Goal: Task Accomplishment & Management: Use online tool/utility

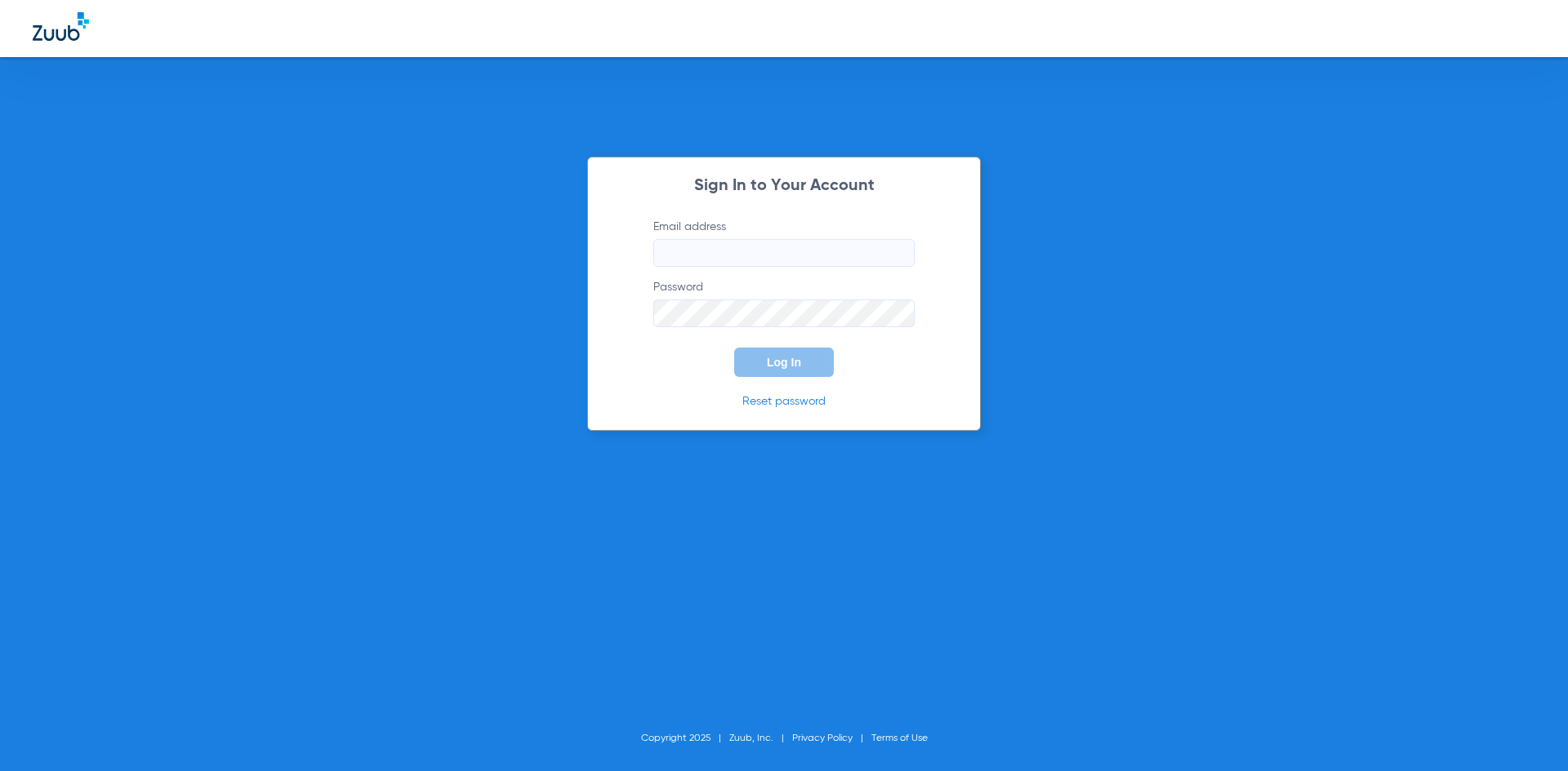
type input "[PERSON_NAME][EMAIL_ADDRESS][DOMAIN_NAME]"
drag, startPoint x: 789, startPoint y: 363, endPoint x: 782, endPoint y: 357, distance: 9.2
click at [788, 362] on span "Log In" at bounding box center [784, 363] width 34 height 13
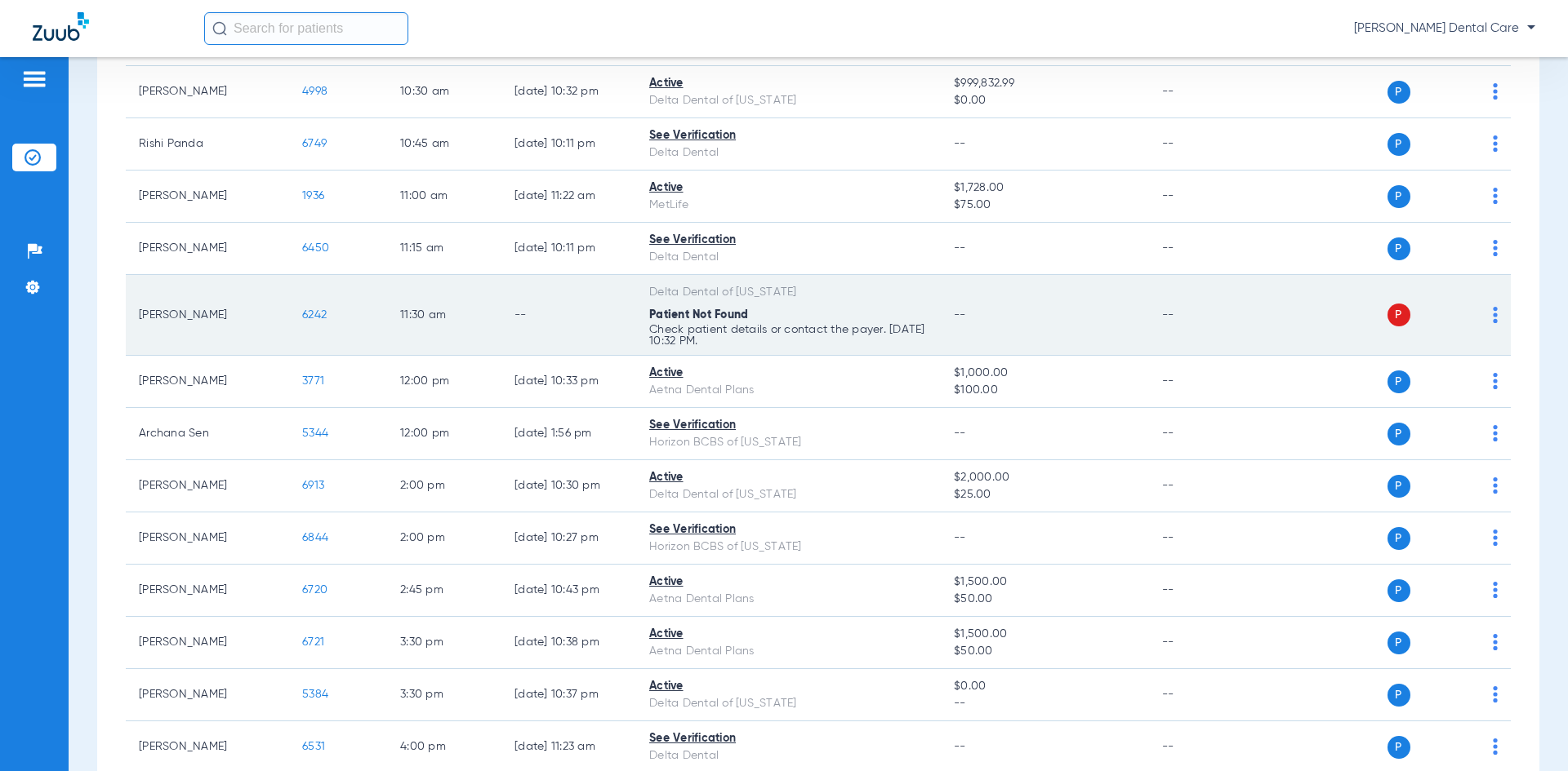
scroll to position [653, 0]
click at [1480, 313] on div "P S" at bounding box center [1380, 314] width 240 height 23
click at [1493, 315] on img at bounding box center [1495, 314] width 5 height 17
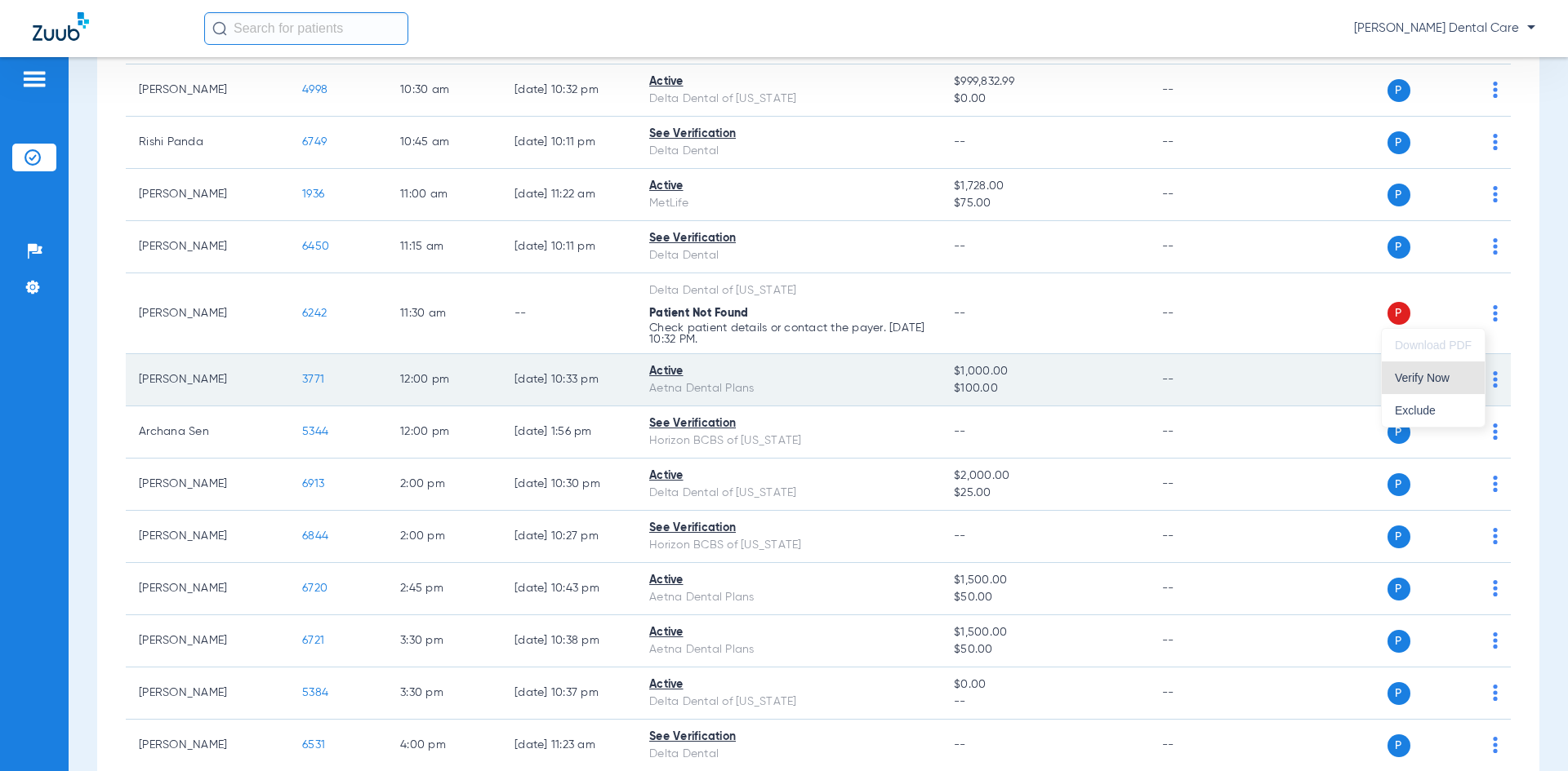
click at [1425, 384] on span "Verify Now" at bounding box center [1433, 378] width 77 height 11
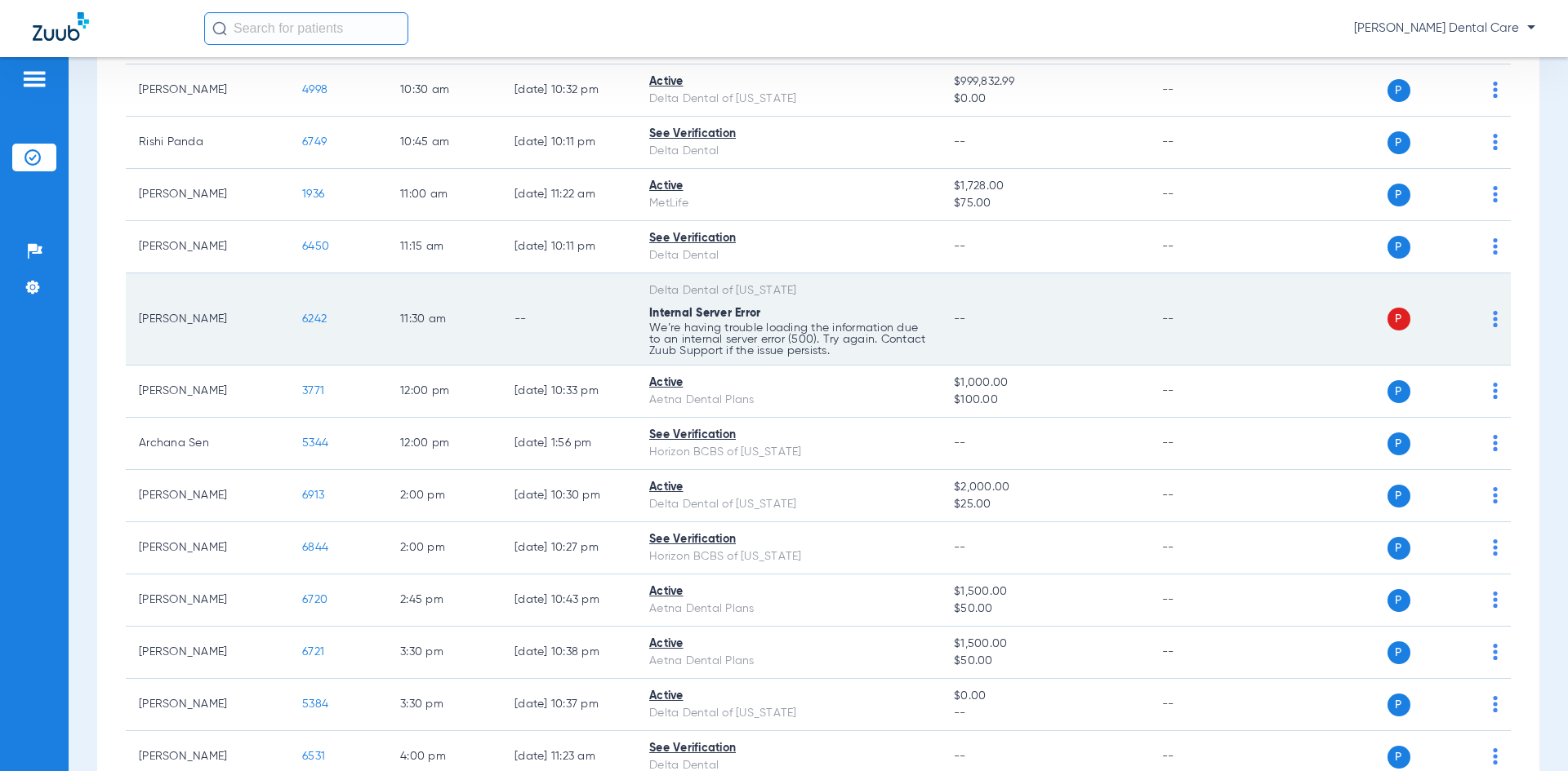
click at [316, 322] on span "6242" at bounding box center [315, 319] width 24 height 11
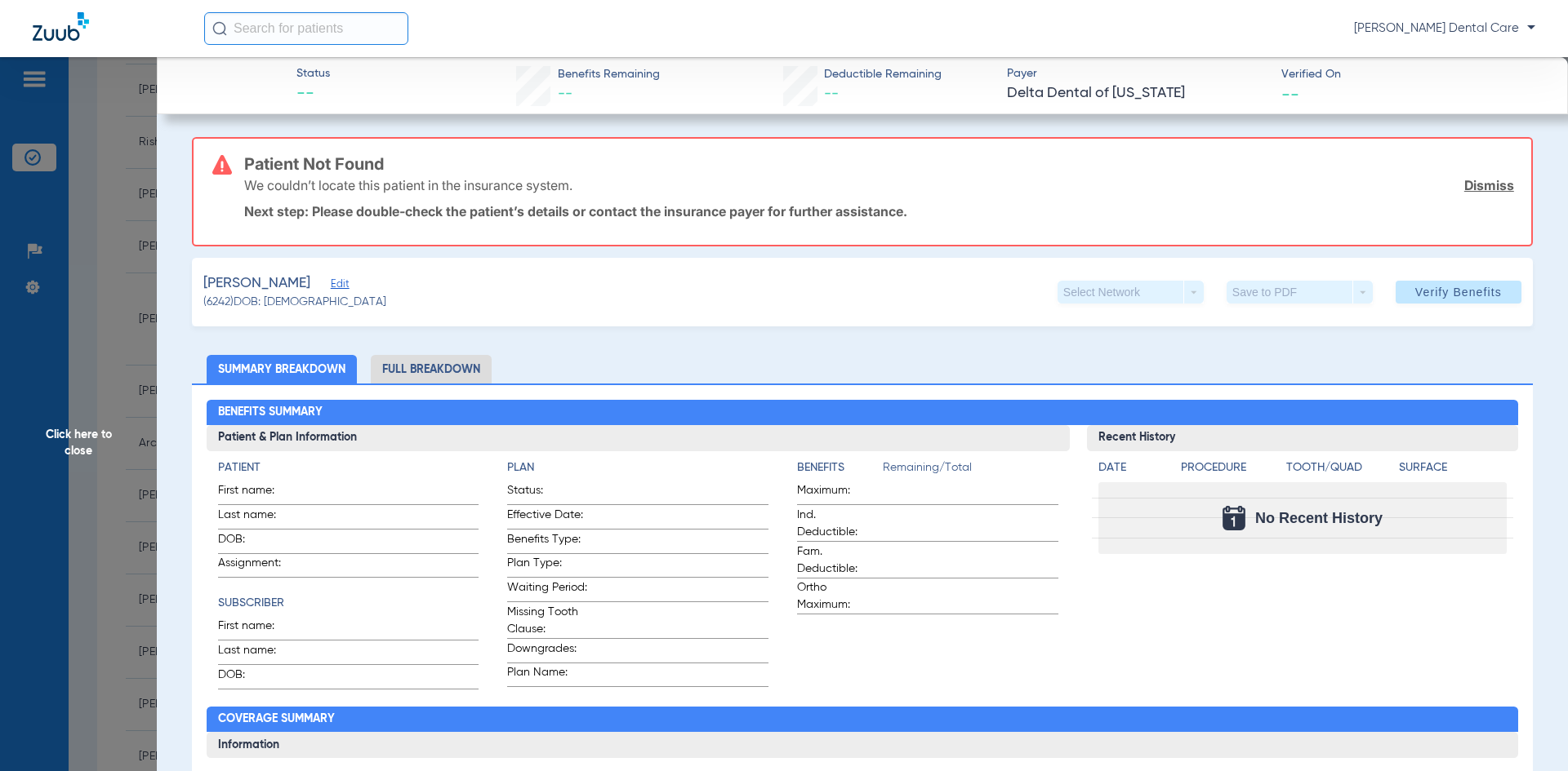
click at [69, 453] on span "Click here to close" at bounding box center [78, 443] width 157 height 771
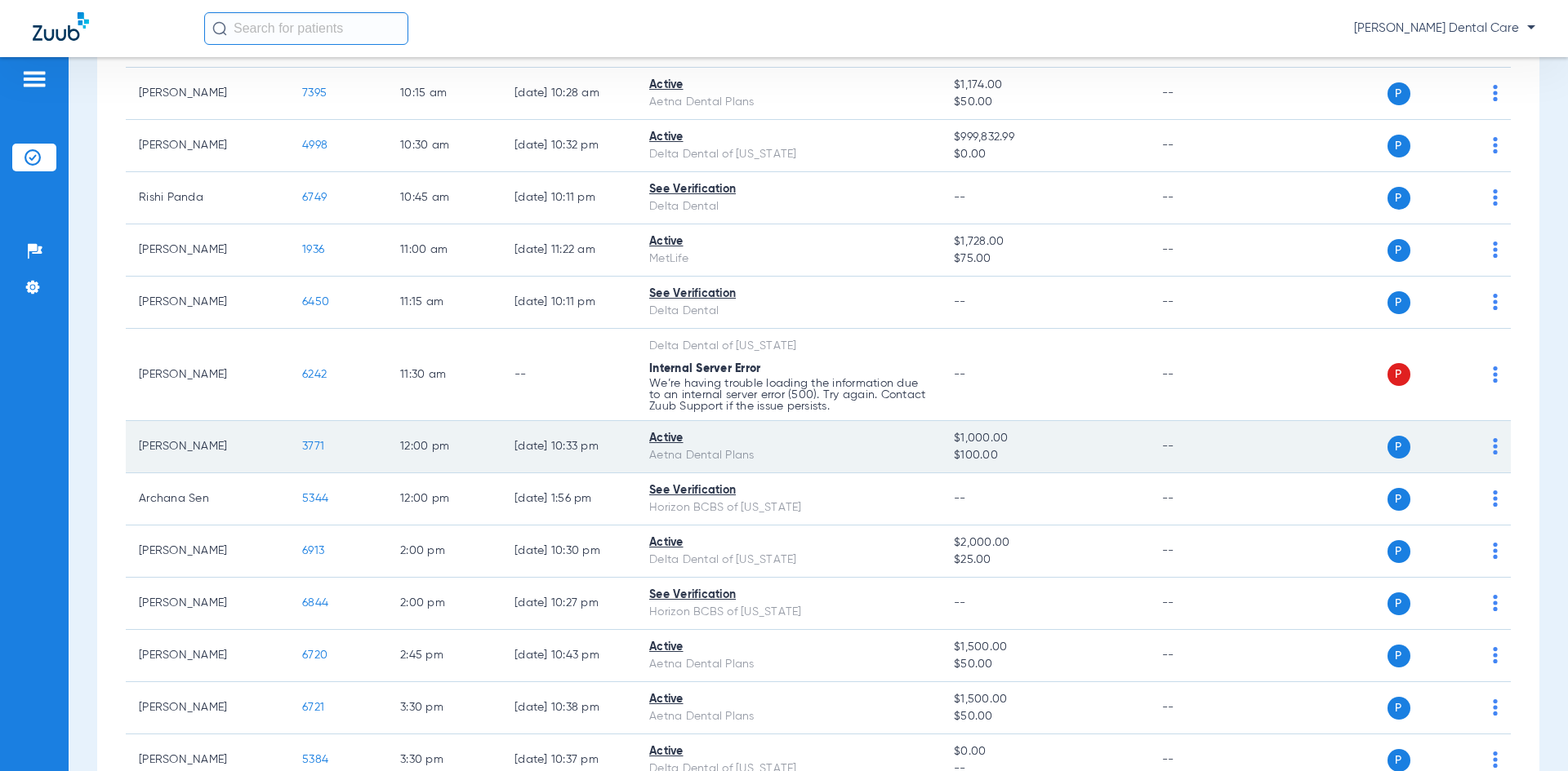
scroll to position [414, 0]
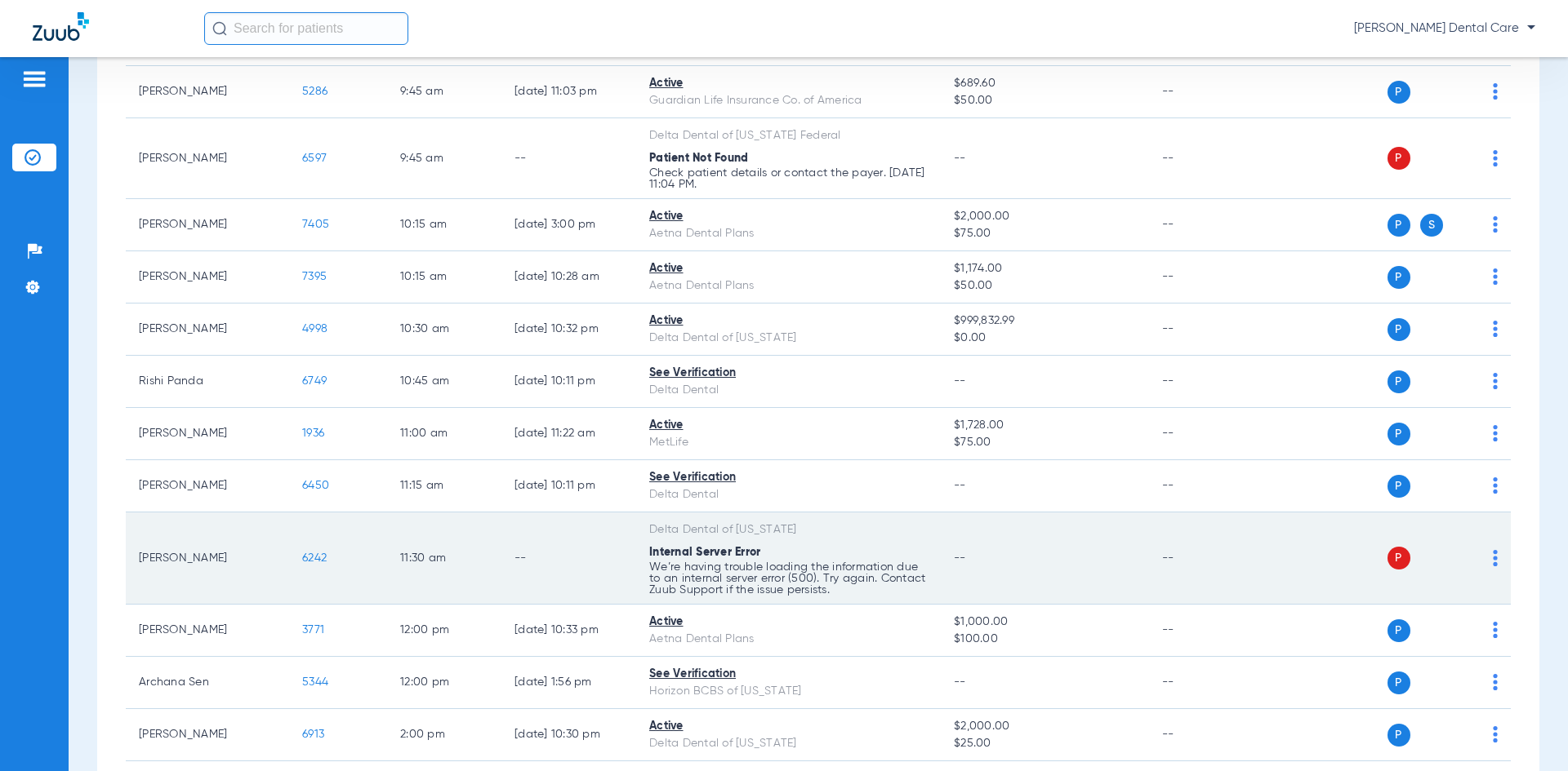
click at [315, 560] on span "6242" at bounding box center [315, 559] width 24 height 11
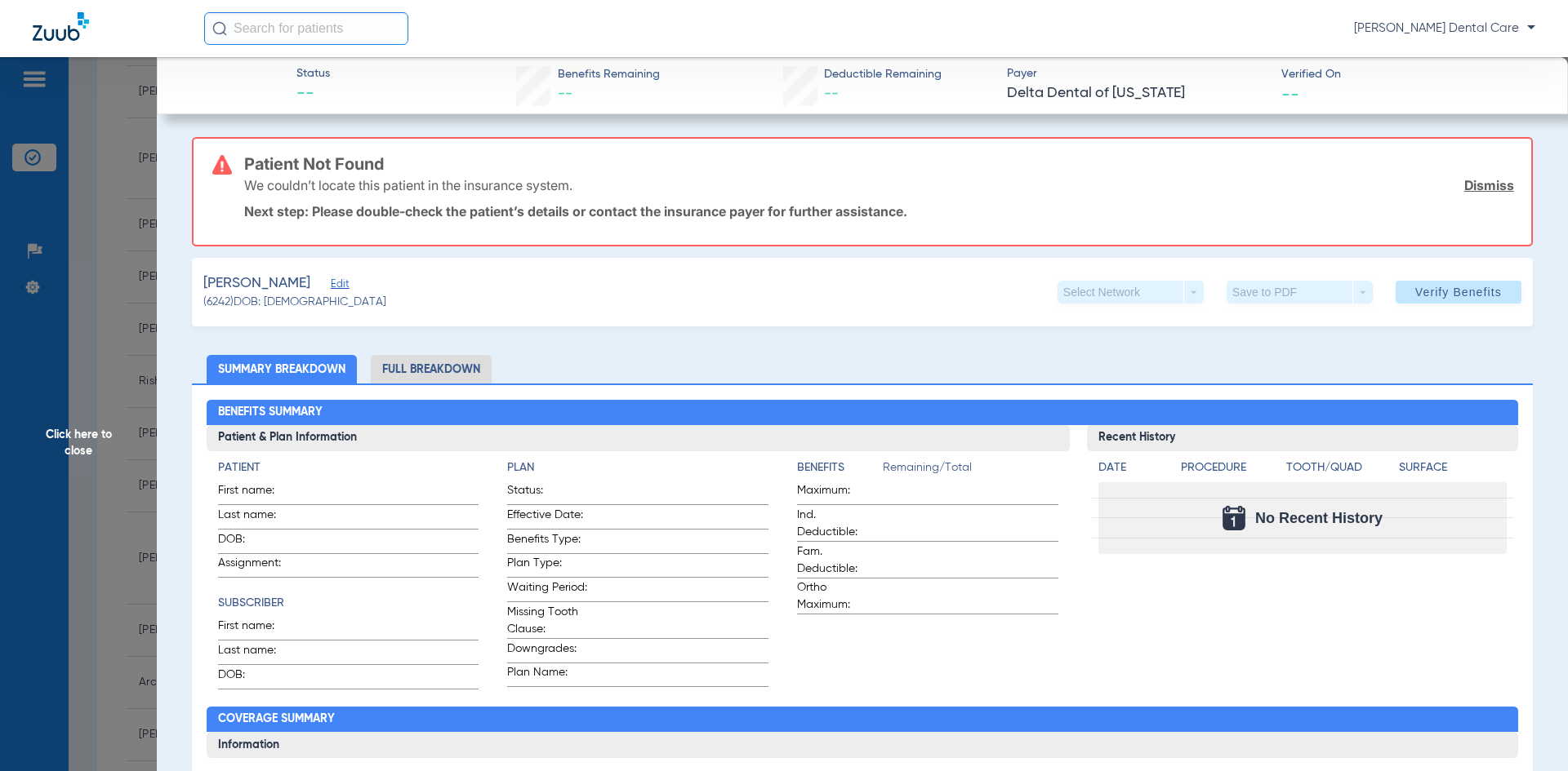
click at [416, 367] on li "Full Breakdown" at bounding box center [431, 369] width 121 height 29
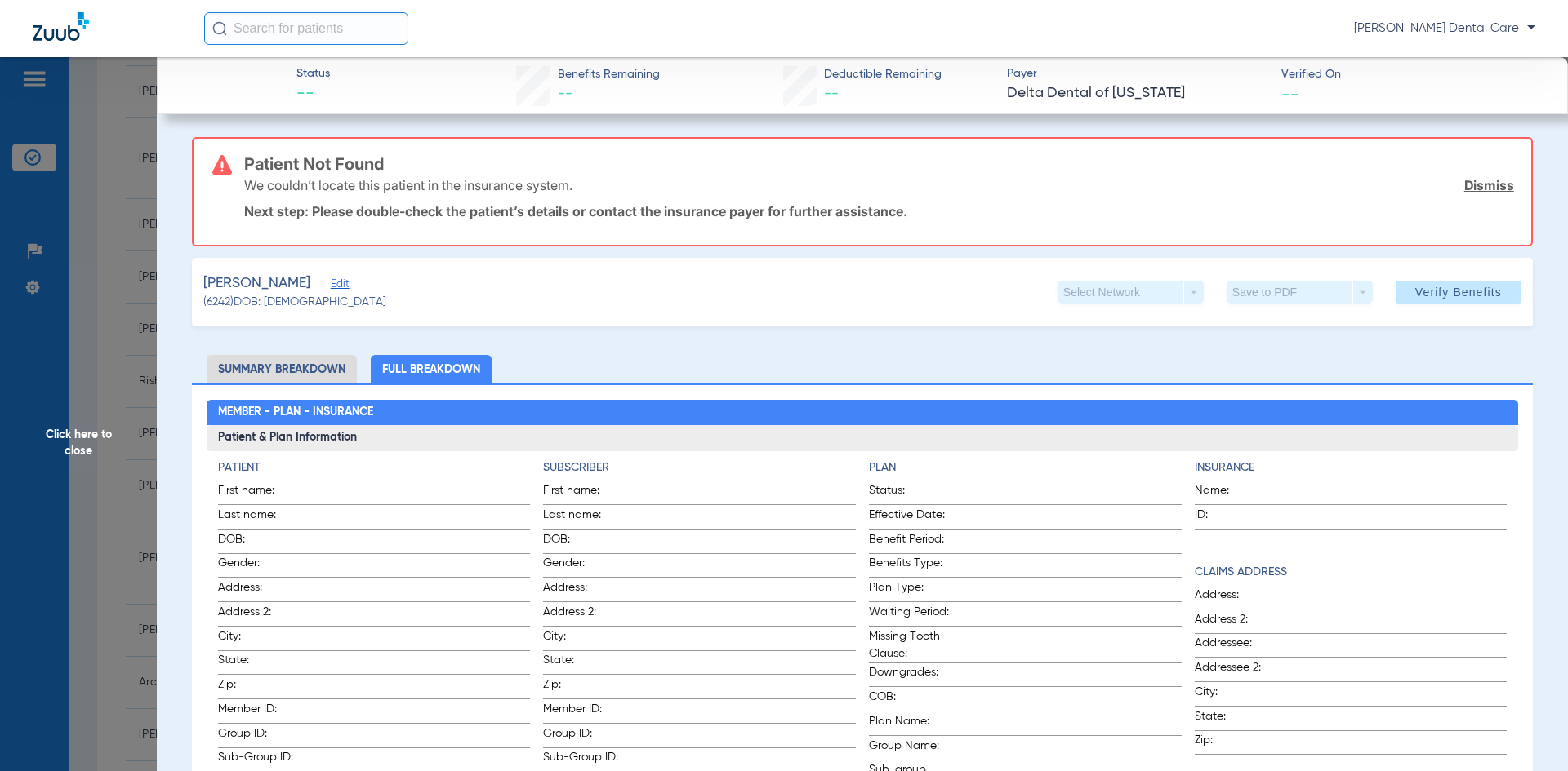
drag, startPoint x: 64, startPoint y: 440, endPoint x: 60, endPoint y: 401, distance: 39.2
click at [65, 439] on span "Click here to close" at bounding box center [78, 443] width 157 height 771
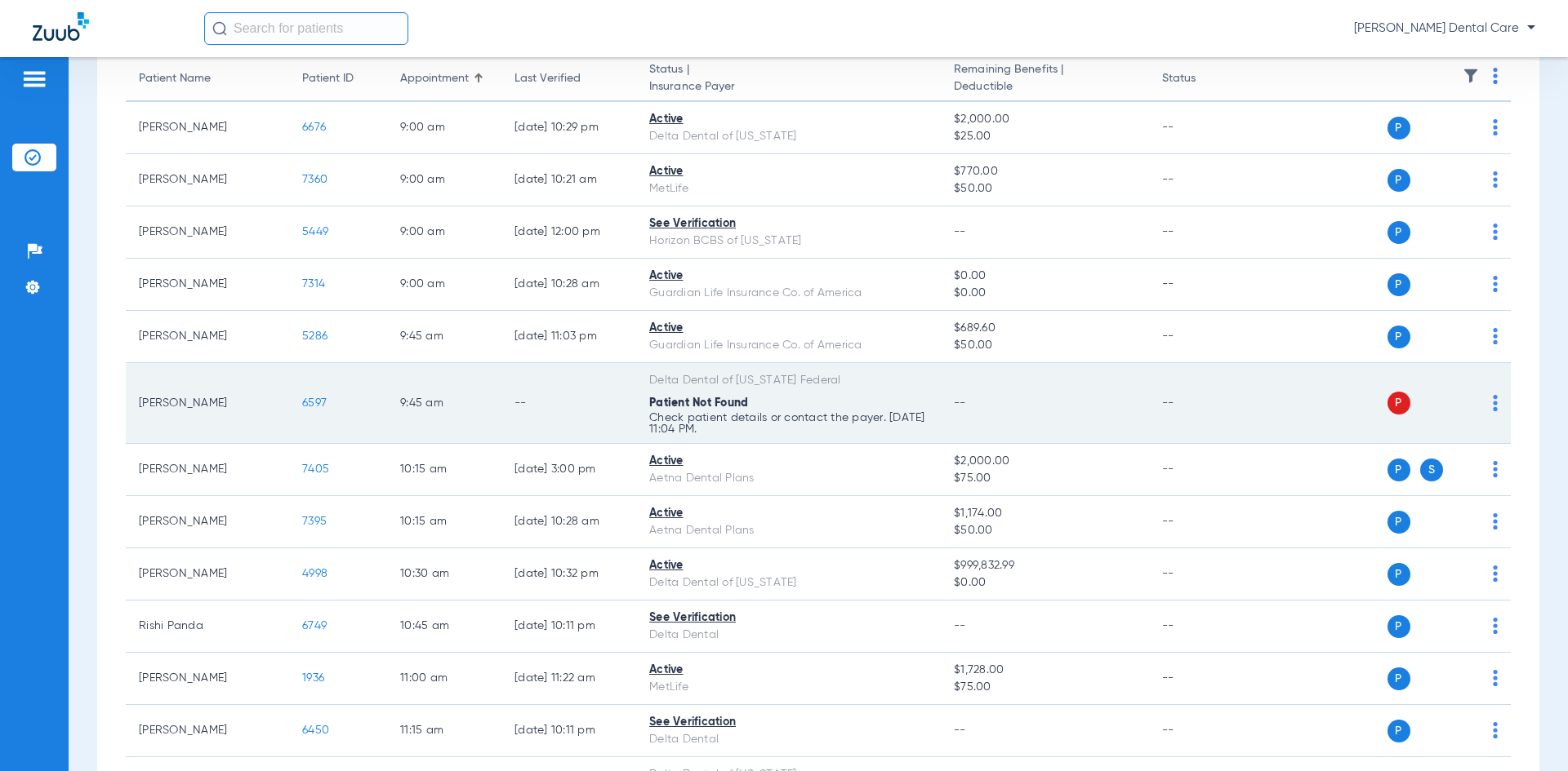
scroll to position [0, 0]
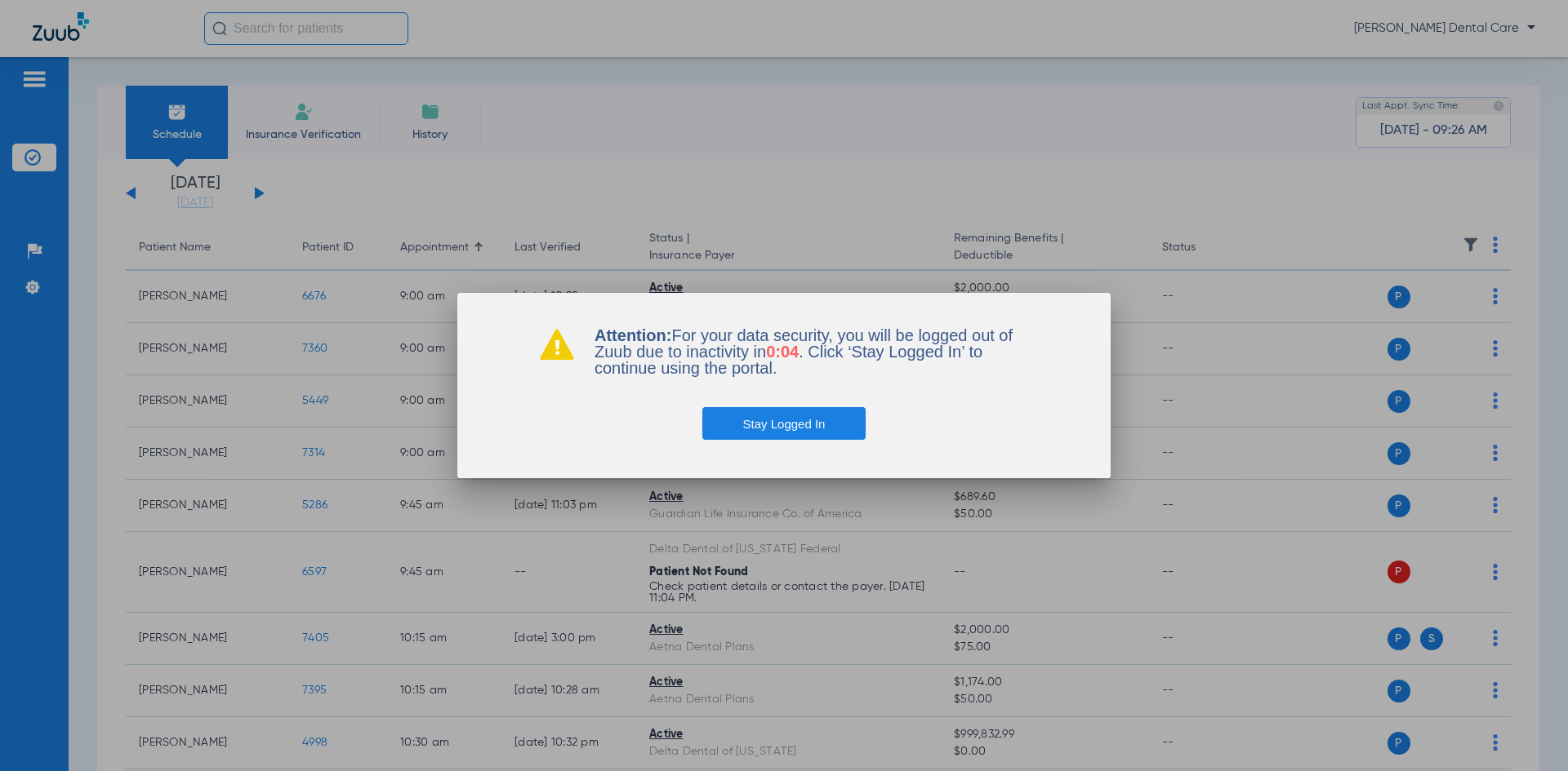
click at [797, 431] on button "Stay Logged In" at bounding box center [784, 423] width 164 height 32
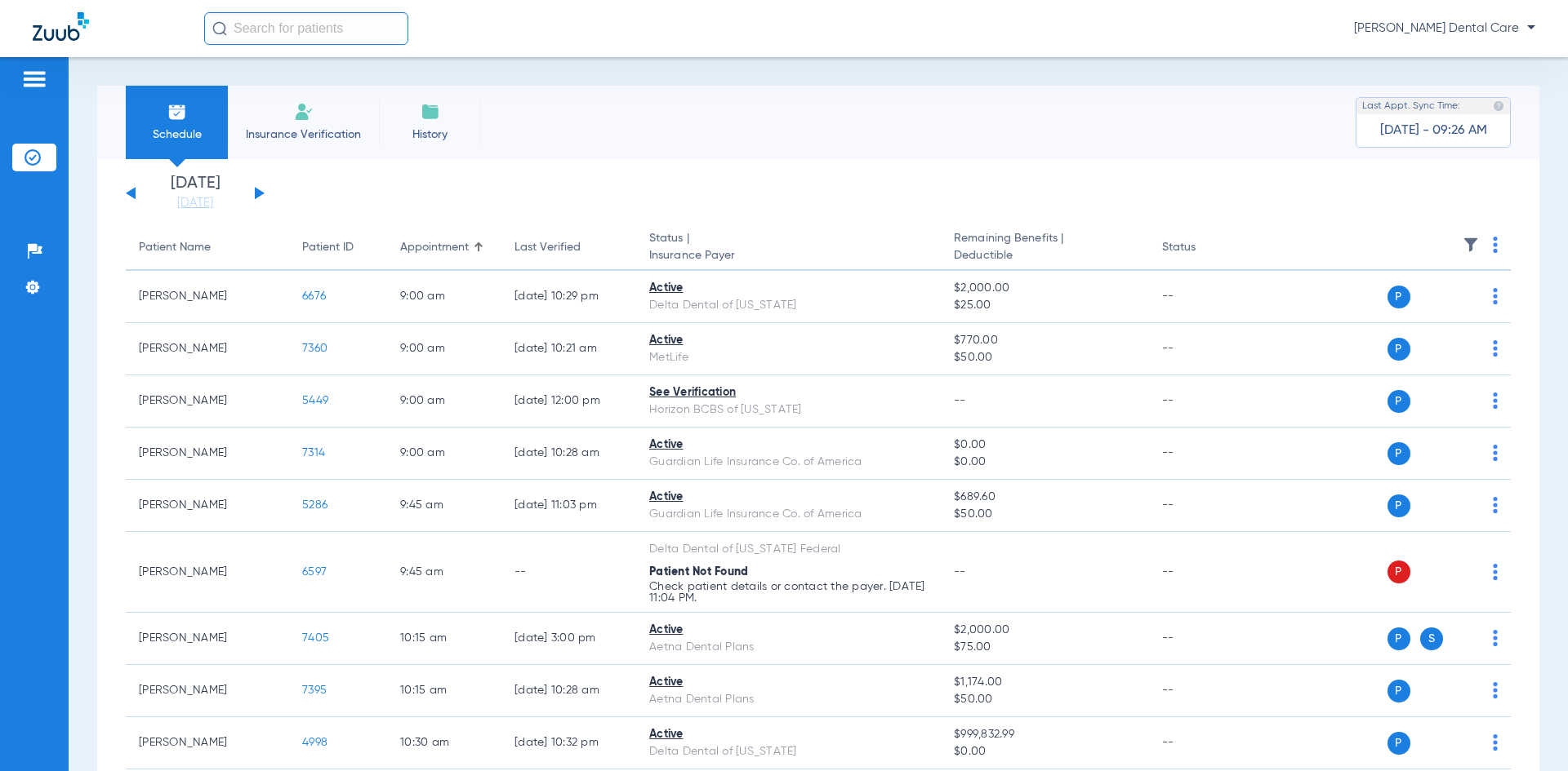
click at [257, 194] on button at bounding box center [260, 192] width 10 height 12
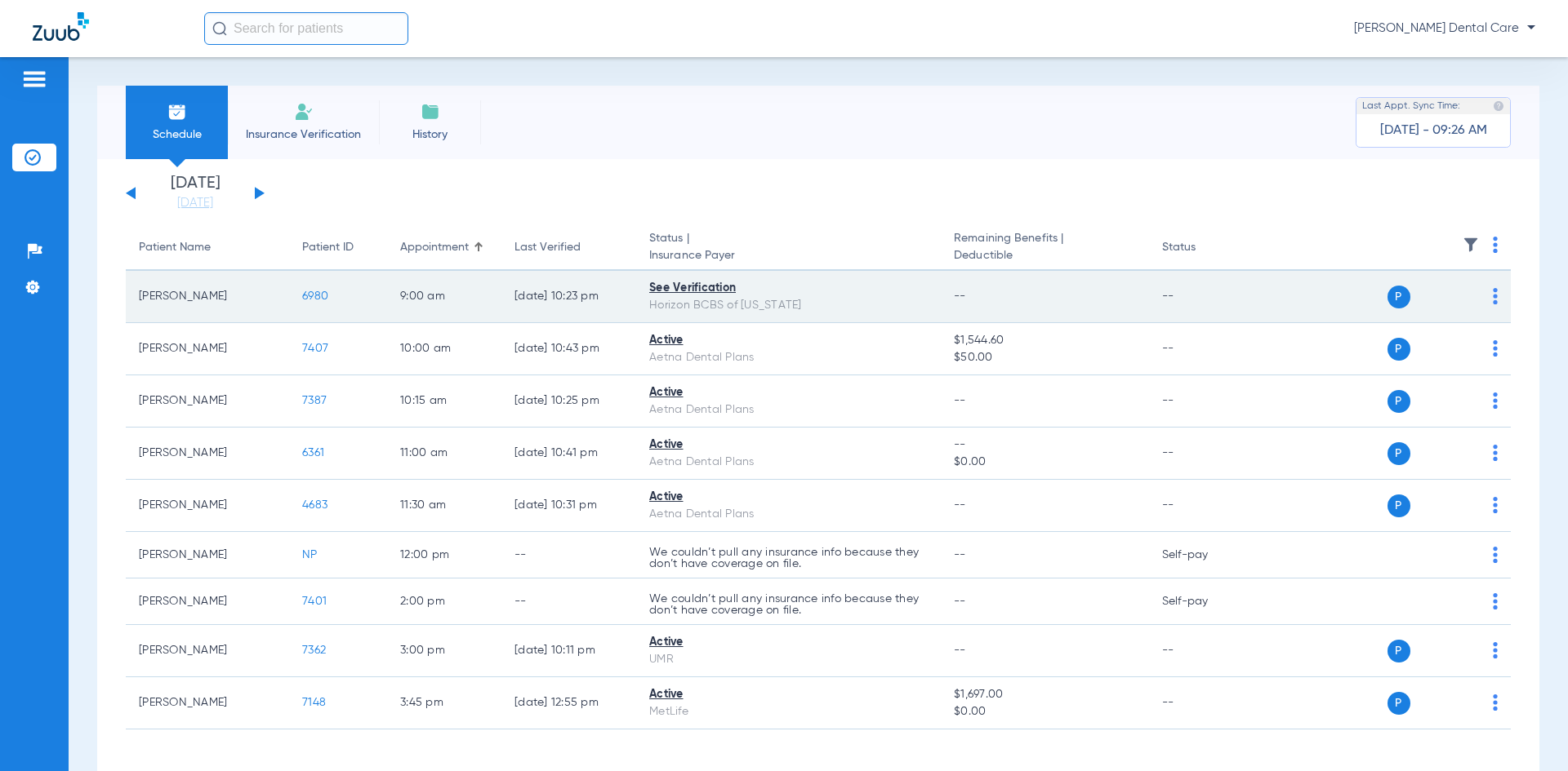
click at [690, 289] on div "See Verification" at bounding box center [788, 289] width 279 height 17
click at [318, 298] on span "6980" at bounding box center [316, 296] width 26 height 11
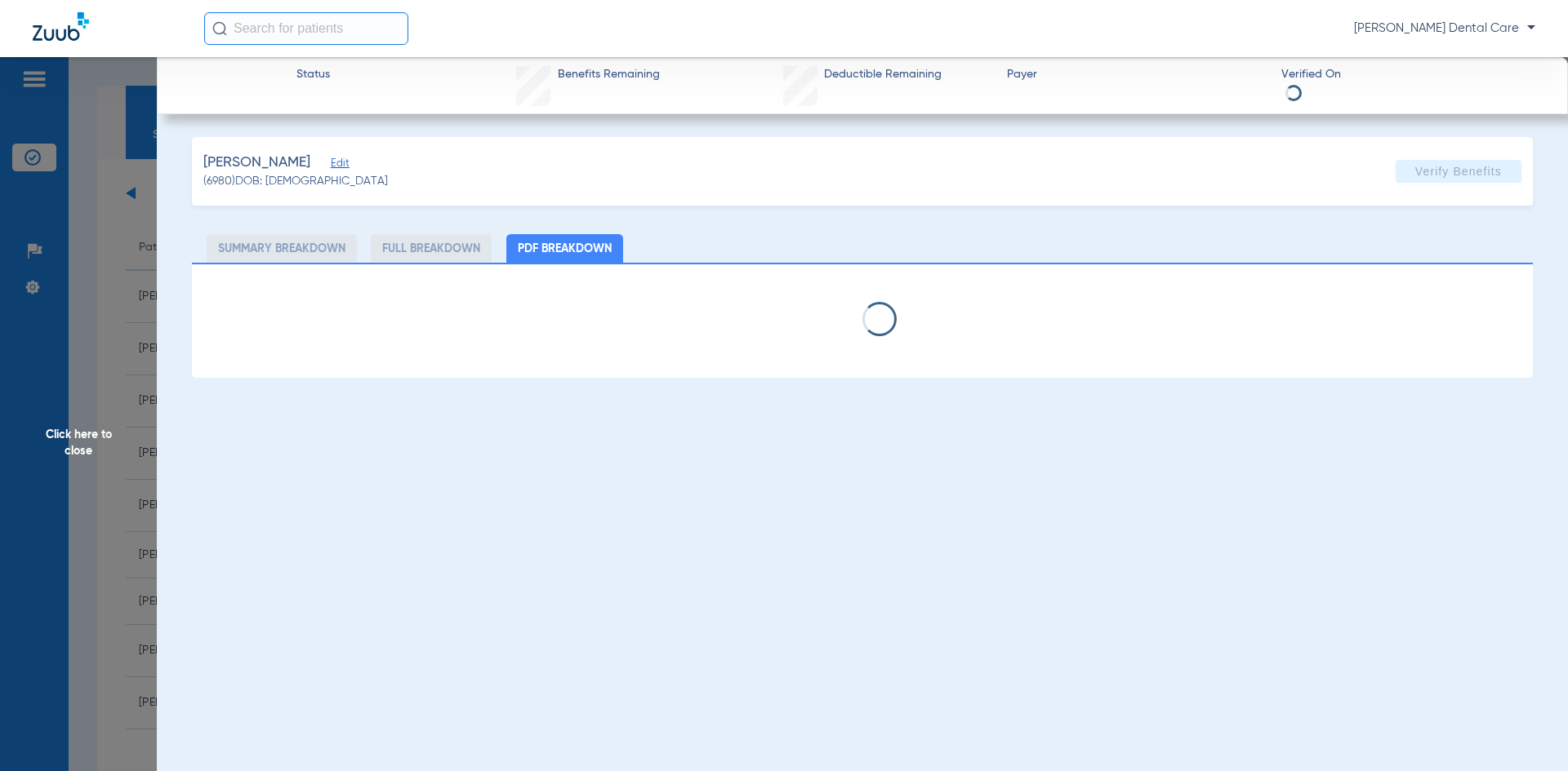
select select "page-width"
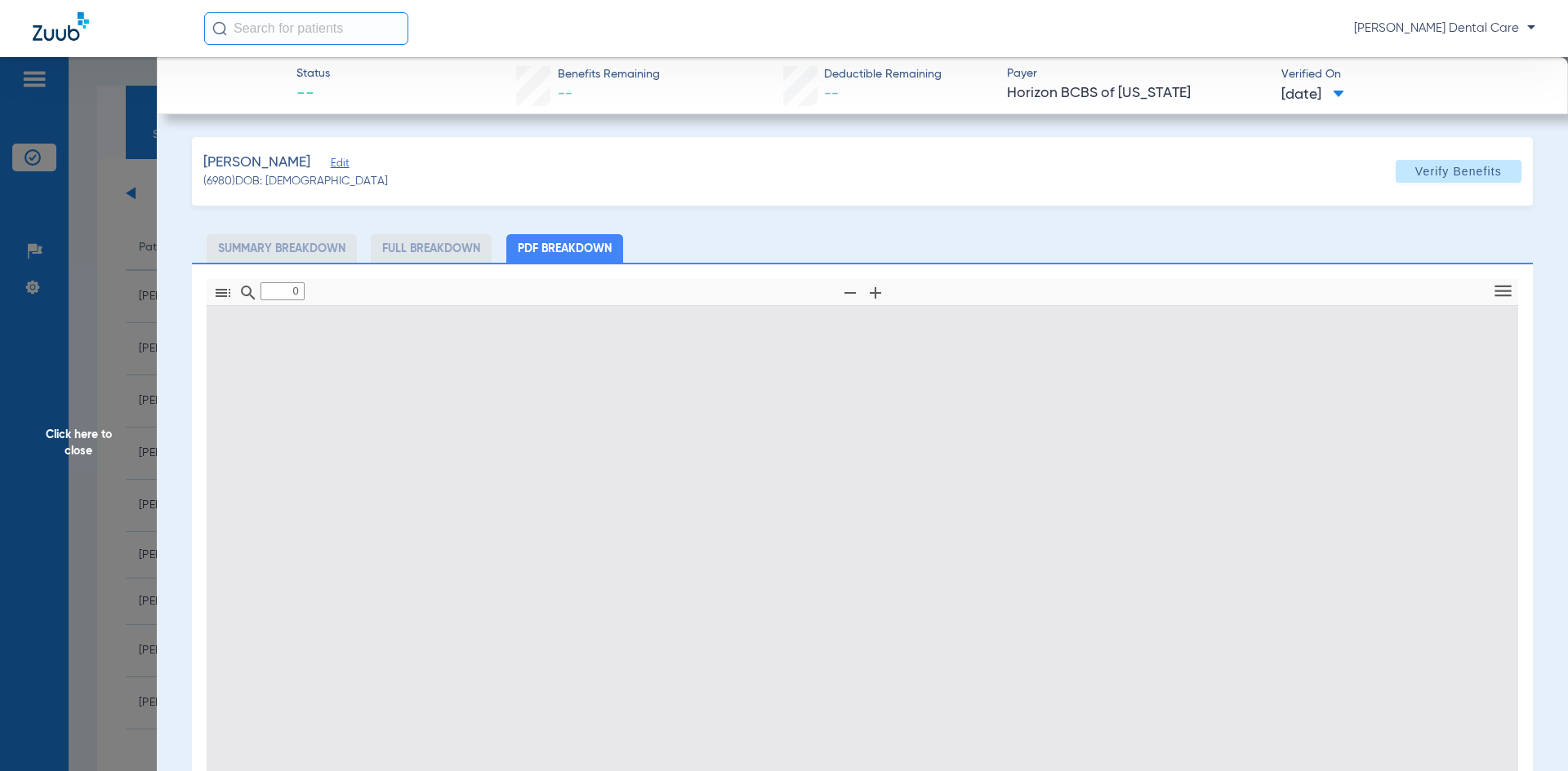
type input "1"
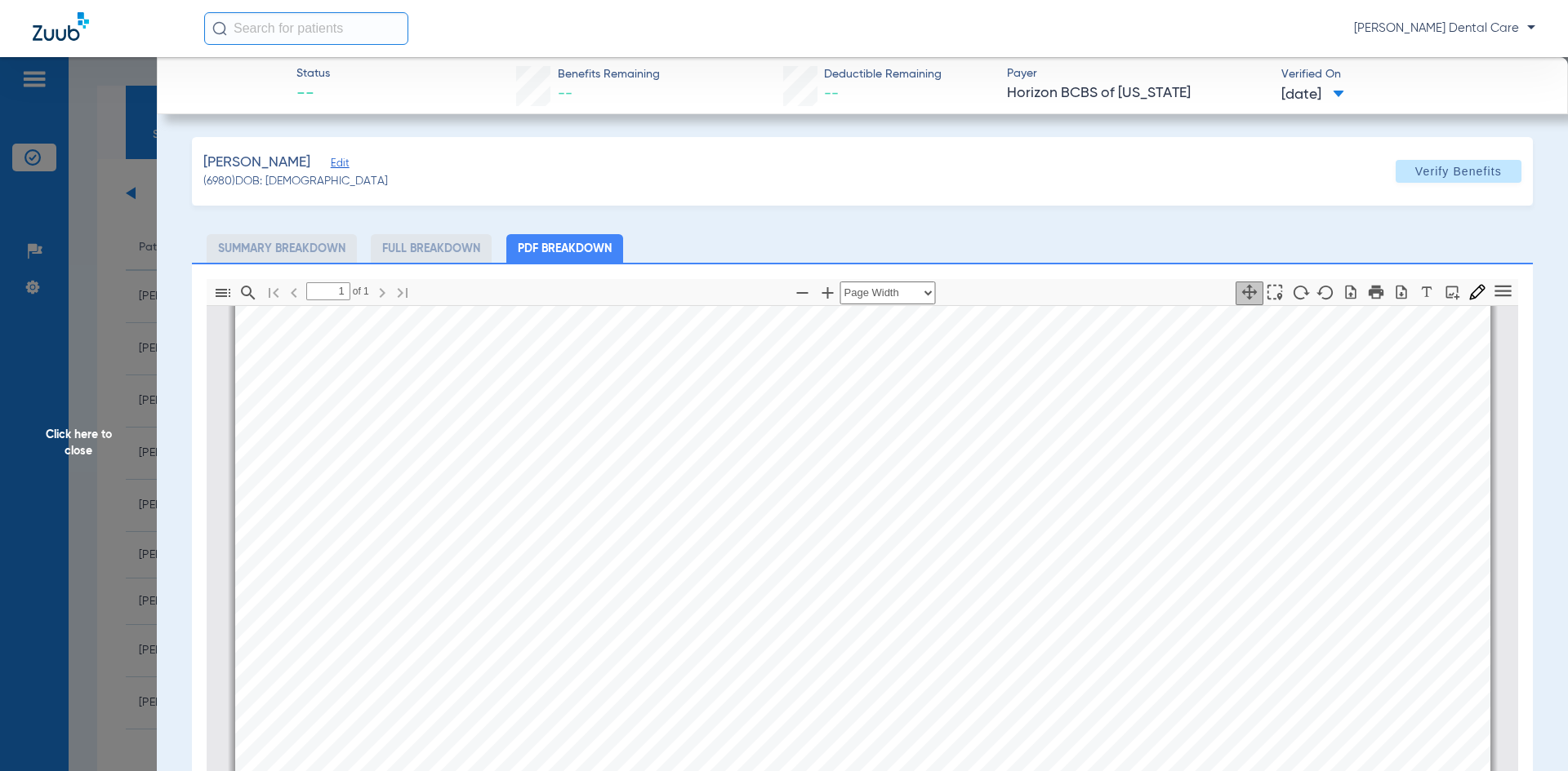
scroll to position [580, 0]
click at [78, 439] on span "Click here to close" at bounding box center [78, 443] width 157 height 771
